Goal: Information Seeking & Learning: Learn about a topic

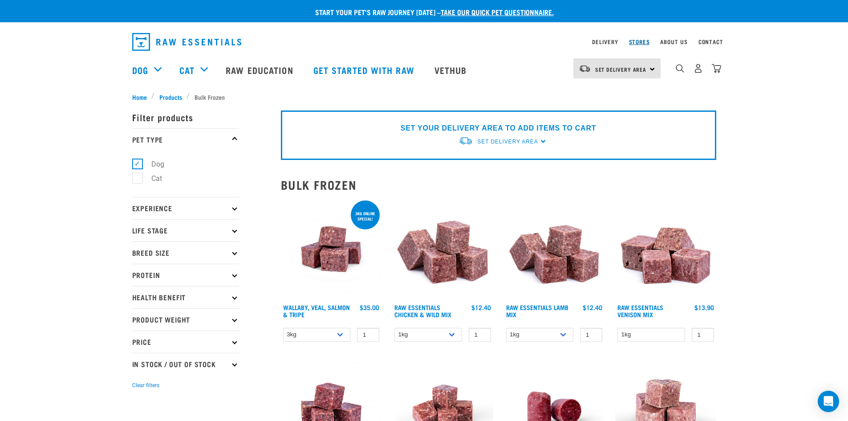
click at [641, 38] on div "Stores" at bounding box center [639, 41] width 21 height 11
click at [642, 40] on link "Stores" at bounding box center [639, 41] width 21 height 3
click at [637, 40] on link "Stores" at bounding box center [639, 41] width 21 height 3
click at [638, 41] on link "Stores" at bounding box center [639, 41] width 21 height 3
click at [646, 42] on link "Stores" at bounding box center [639, 41] width 21 height 3
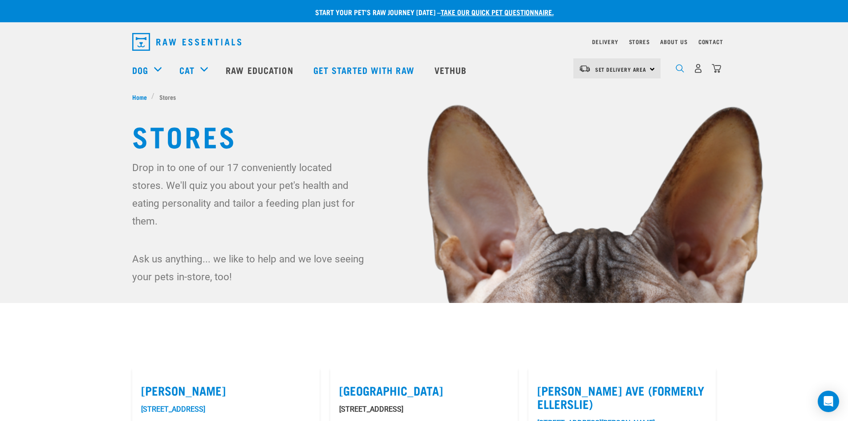
click at [677, 72] on img "dropdown navigation" at bounding box center [680, 68] width 8 height 8
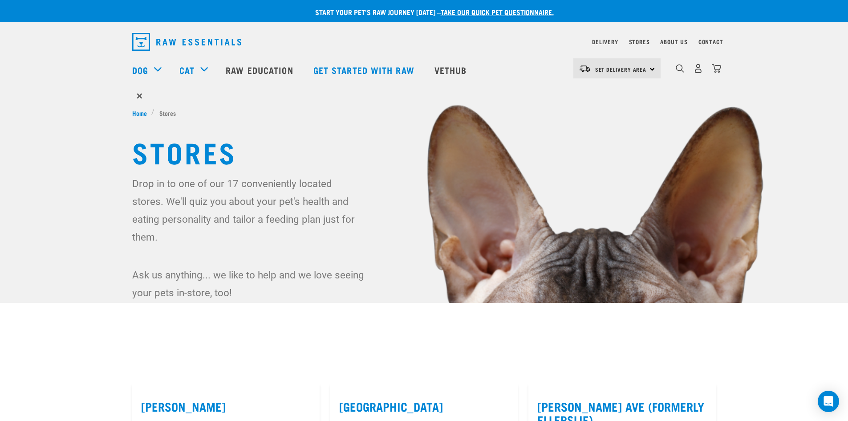
click at [681, 66] on div "dropdown navigation" at bounding box center [679, 68] width 9 height 9
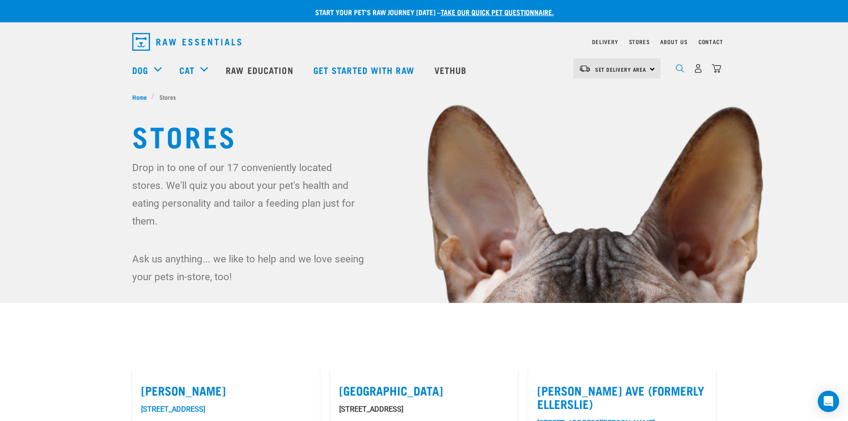
click at [681, 71] on img "dropdown navigation" at bounding box center [680, 68] width 8 height 8
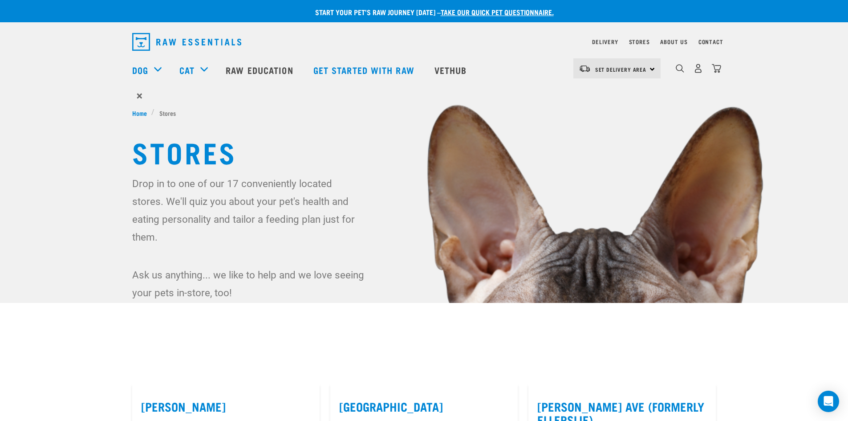
click at [677, 67] on div "dropdown navigation" at bounding box center [679, 68] width 9 height 9
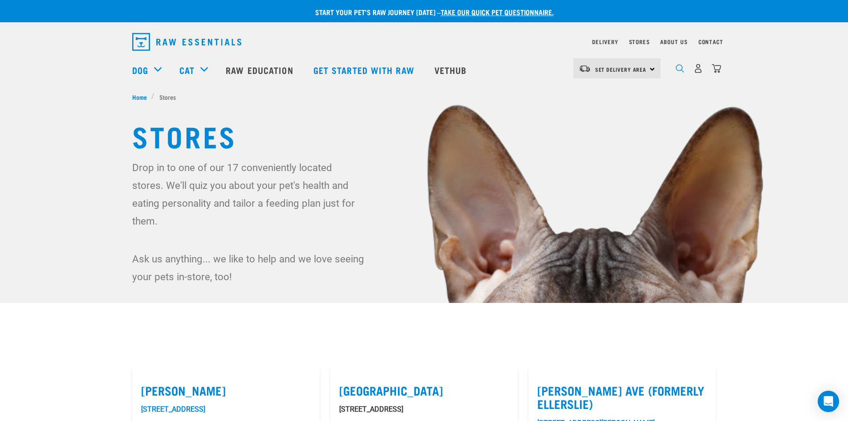
click at [678, 70] on img "dropdown navigation" at bounding box center [680, 68] width 8 height 8
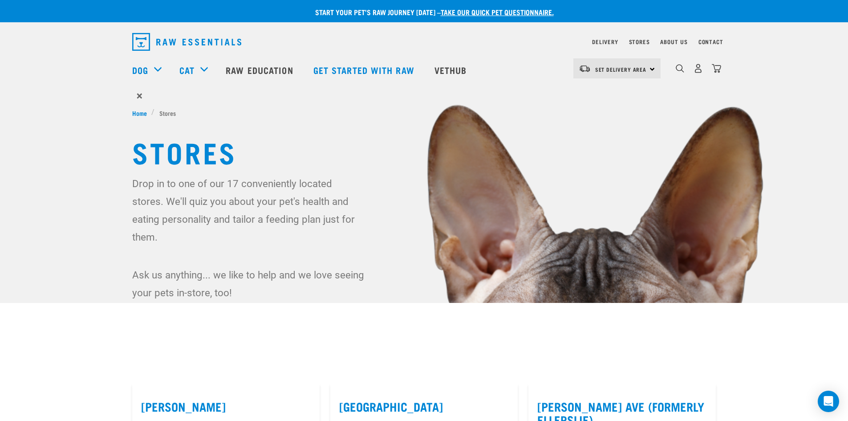
click at [169, 97] on form "×" at bounding box center [424, 96] width 584 height 16
click at [139, 95] on span "×" at bounding box center [140, 96] width 6 height 16
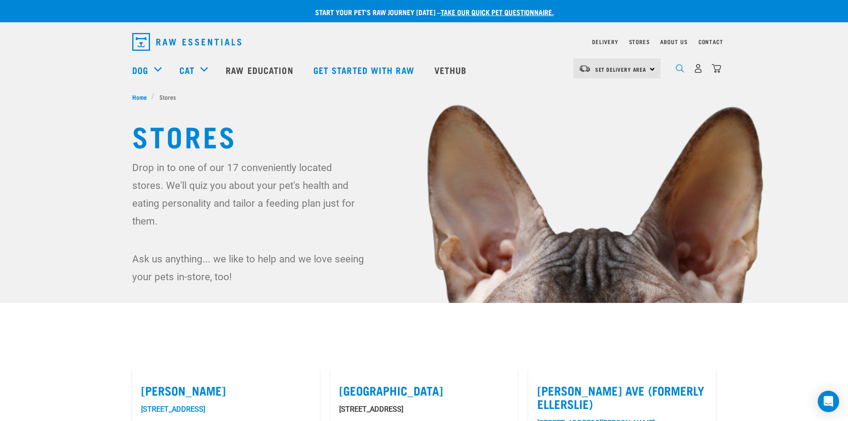
click at [682, 69] on img "dropdown navigation" at bounding box center [680, 68] width 8 height 8
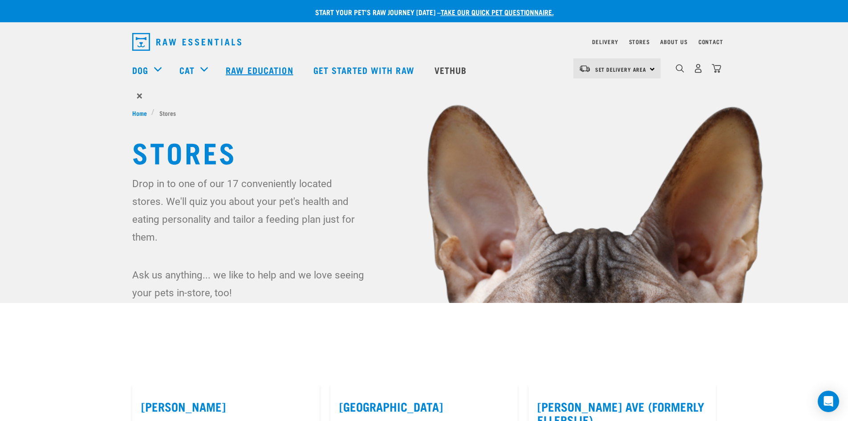
click at [256, 69] on link "Raw Education" at bounding box center [260, 70] width 87 height 36
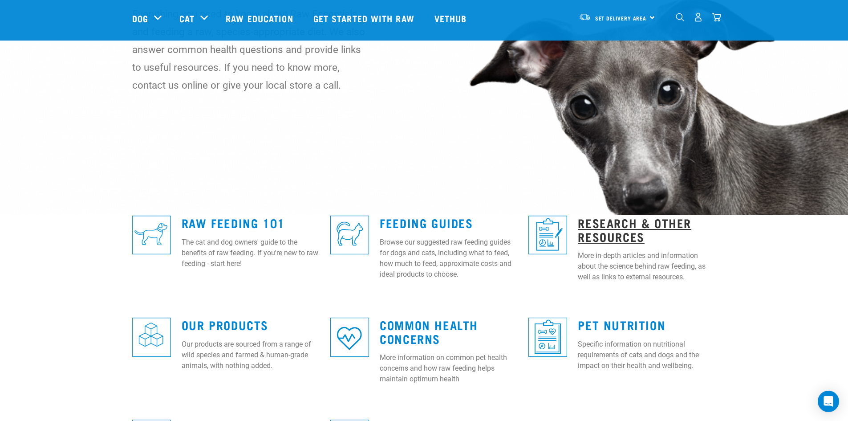
scroll to position [89, 0]
click at [622, 227] on link "Research & Other Resources" at bounding box center [634, 229] width 113 height 20
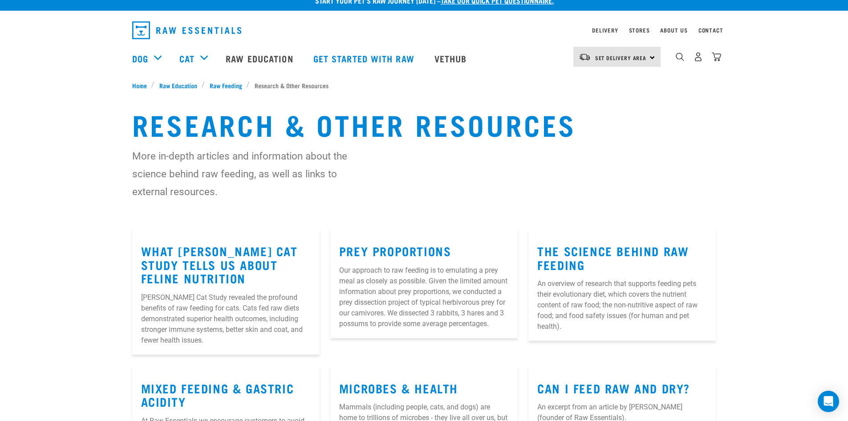
scroll to position [10, 0]
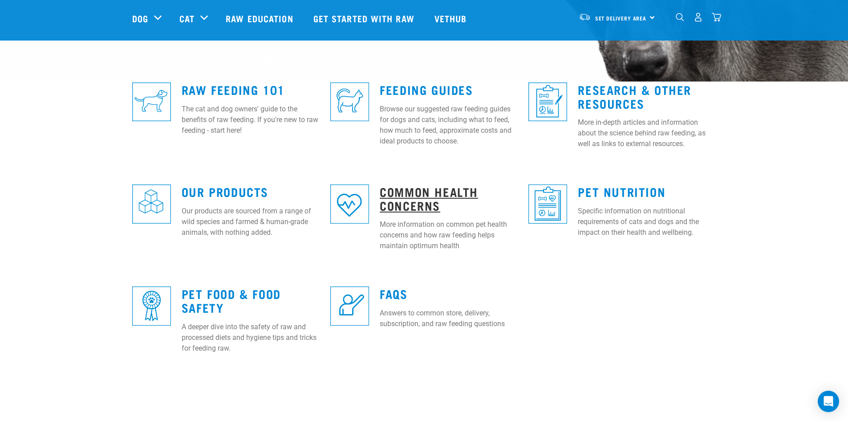
scroll to position [222, 0]
click at [421, 189] on link "Common Health Concerns" at bounding box center [429, 197] width 98 height 20
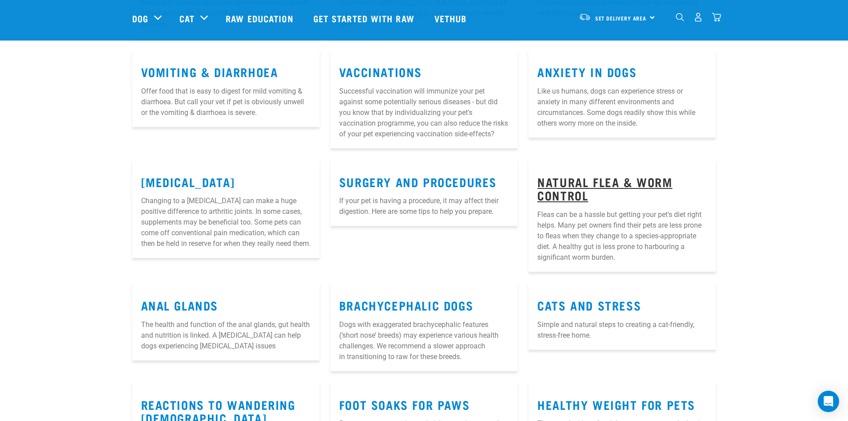
scroll to position [356, 0]
click at [575, 194] on link "Natural Flea & Worm Control" at bounding box center [604, 188] width 135 height 20
